Goal: Use online tool/utility

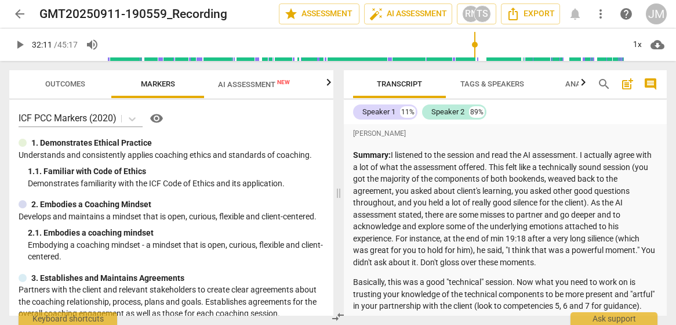
scroll to position [4228, 0]
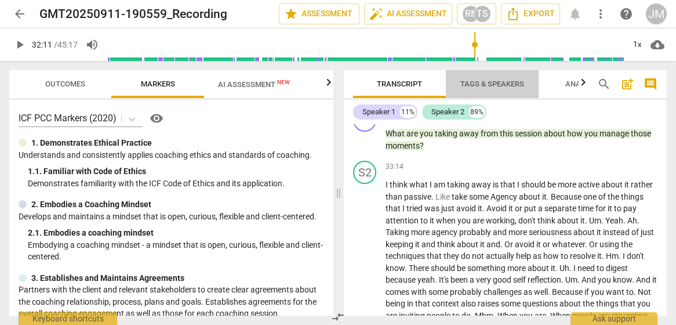
click at [476, 83] on span "Tags & Speakers" at bounding box center [492, 83] width 64 height 9
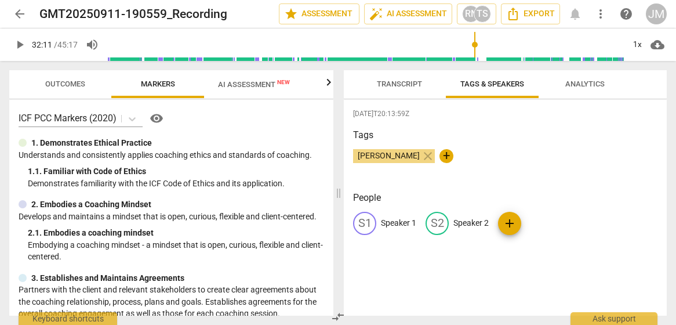
click at [408, 221] on p "Speaker 1" at bounding box center [398, 223] width 35 height 12
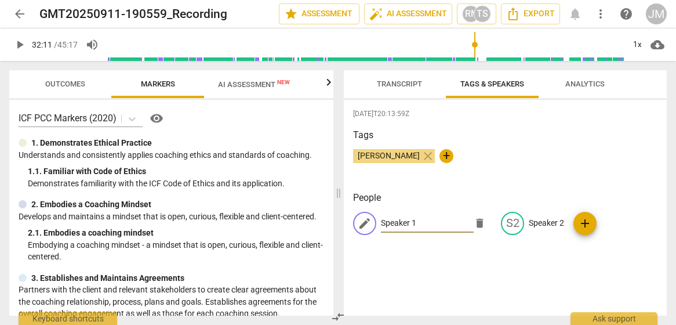
type input "A"
type input "Coach"
click at [534, 222] on p "Speaker 2" at bounding box center [546, 223] width 35 height 12
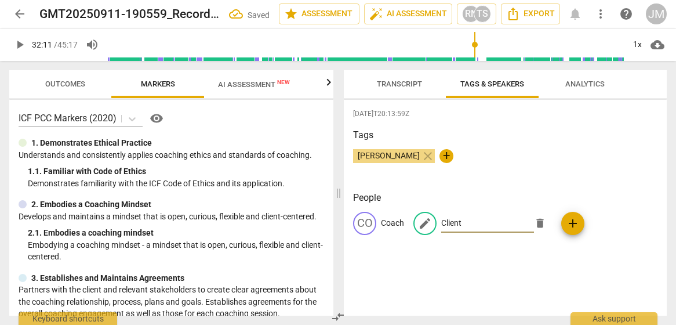
type input "Client"
click at [543, 277] on div "[DATE]T20:13:59Z Tags [PERSON_NAME] close + People CO Coach edit Client delete …" at bounding box center [505, 208] width 323 height 216
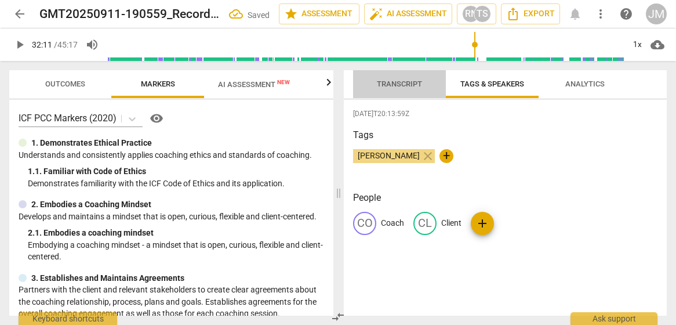
click at [400, 87] on span "Transcript" at bounding box center [399, 83] width 45 height 9
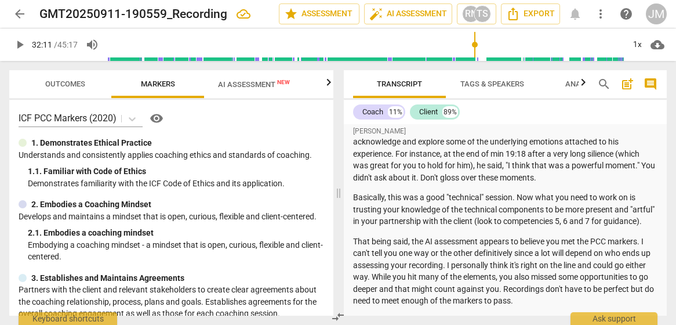
scroll to position [0, 0]
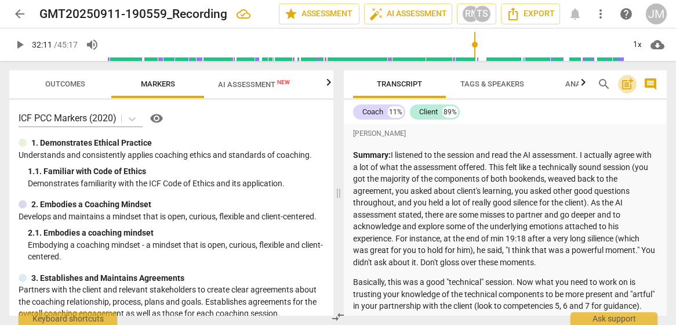
click at [626, 85] on span "post_add" at bounding box center [628, 84] width 14 height 14
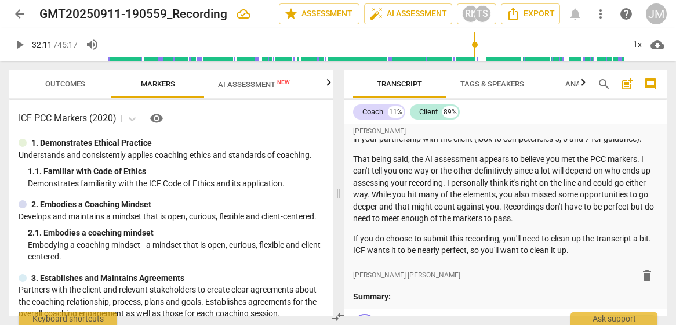
click at [528, 224] on p "That being said, the AI assessment appears to believe you met the PCC markers. …" at bounding box center [505, 188] width 304 height 71
click at [404, 303] on p "Summary:" at bounding box center [505, 297] width 304 height 12
type input "1934"
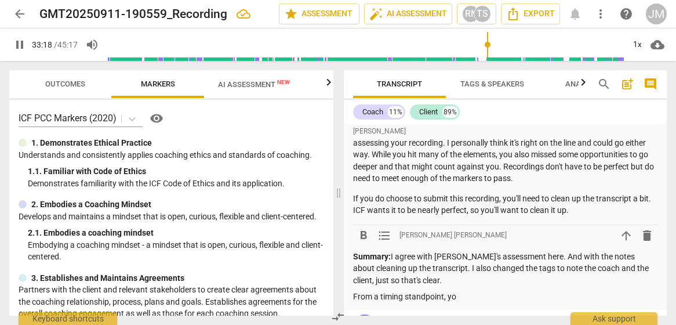
scroll to position [383, 0]
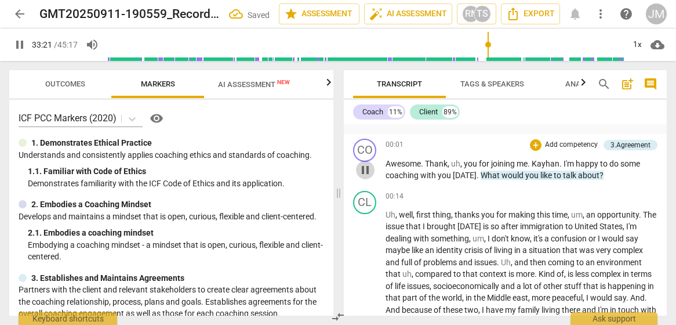
click at [365, 177] on span "pause" at bounding box center [365, 170] width 14 height 14
click at [521, 121] on div "Coach 11% Client 89%" at bounding box center [505, 112] width 304 height 20
click at [514, 125] on div "format_bold format_list_bulleted [PERSON_NAME] [PERSON_NAME] arrow_upward delete" at bounding box center [505, 116] width 304 height 21
click at [510, 127] on div "format_bold format_list_bulleted [PERSON_NAME] [PERSON_NAME] arrow_upward delete" at bounding box center [505, 116] width 304 height 21
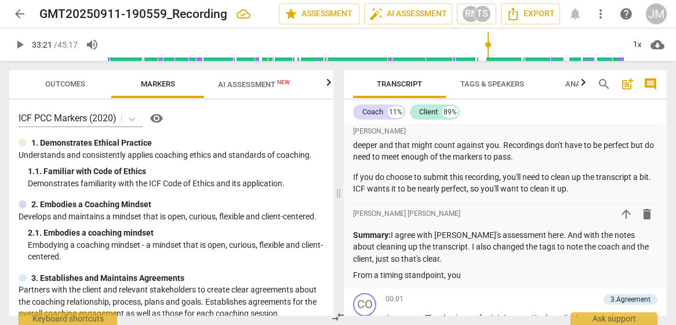
scroll to position [257, 0]
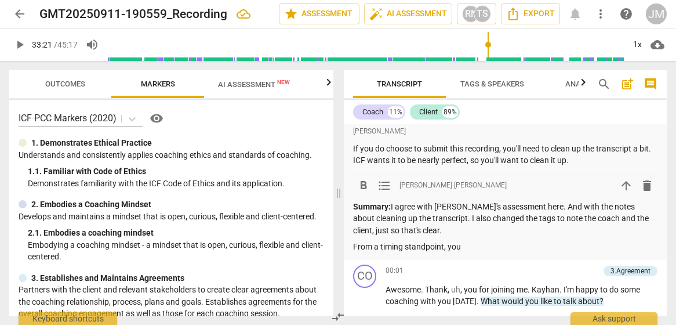
click at [468, 253] on p "From a timing standpoint, you" at bounding box center [505, 247] width 304 height 12
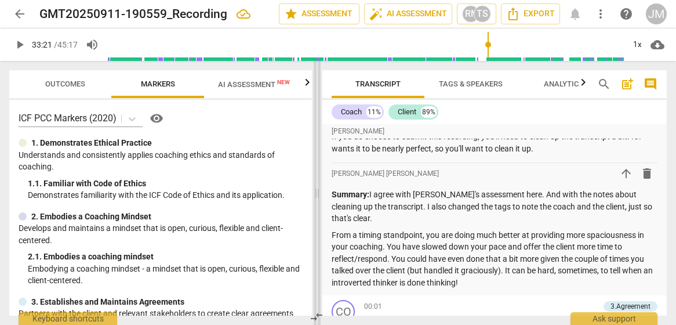
scroll to position [233, 0]
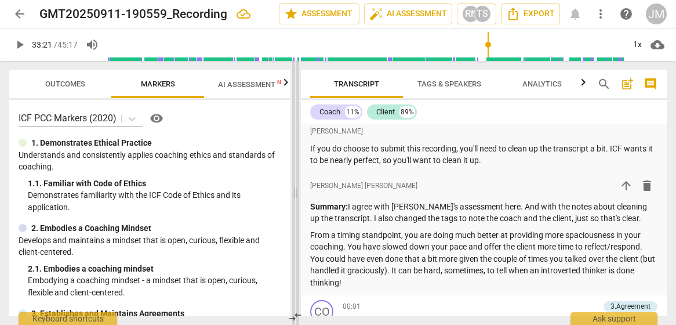
drag, startPoint x: 339, startPoint y: 190, endPoint x: 297, endPoint y: 188, distance: 41.8
click at [297, 188] on span at bounding box center [295, 193] width 7 height 264
type input "2002"
